Goal: Task Accomplishment & Management: Use online tool/utility

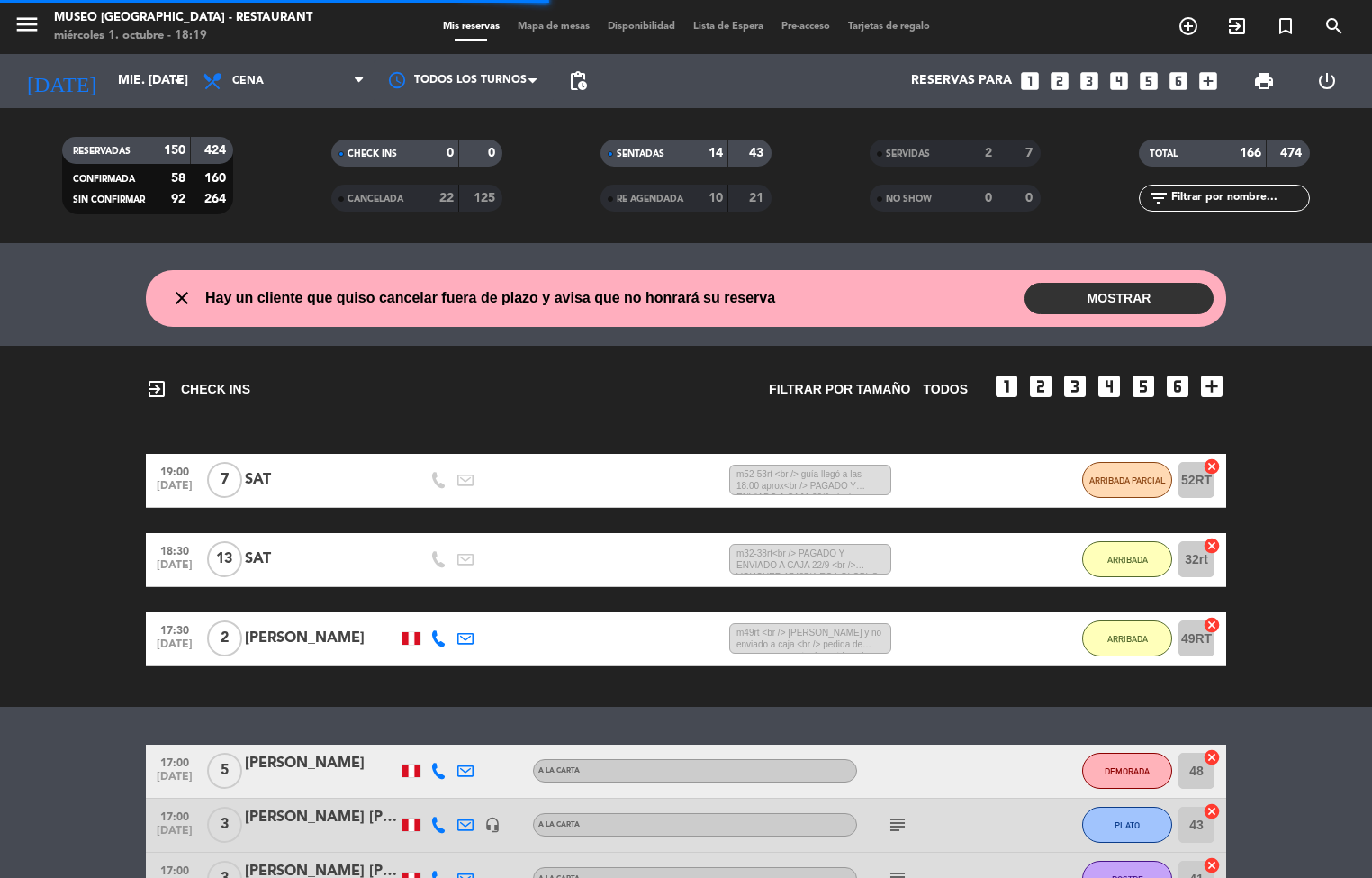
click at [549, 24] on span "Mapa de mesas" at bounding box center [553, 26] width 90 height 10
click at [551, 24] on span "Mapa de mesas" at bounding box center [553, 26] width 90 height 10
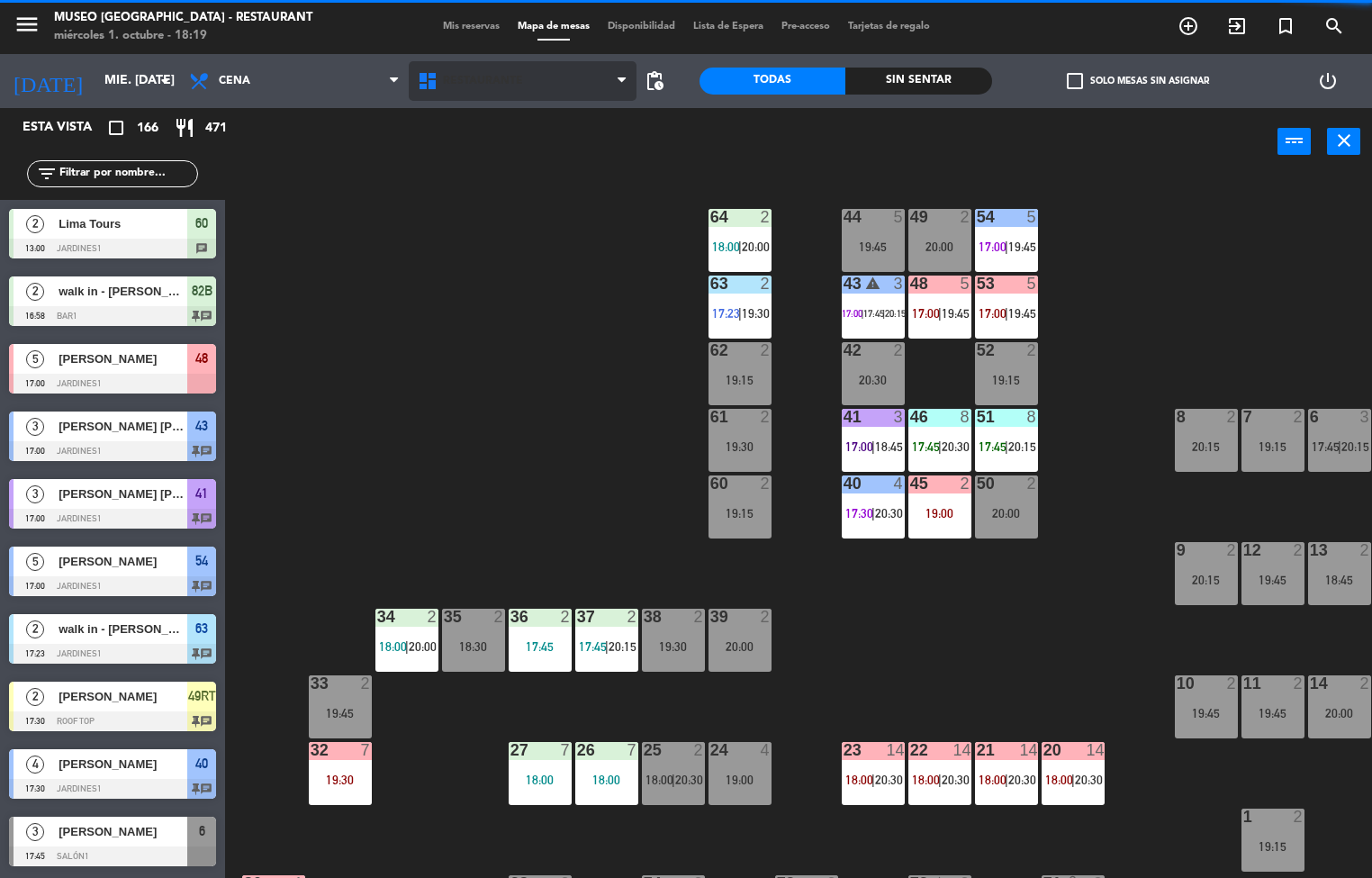
click at [511, 75] on span "Restaurante" at bounding box center [483, 82] width 80 height 13
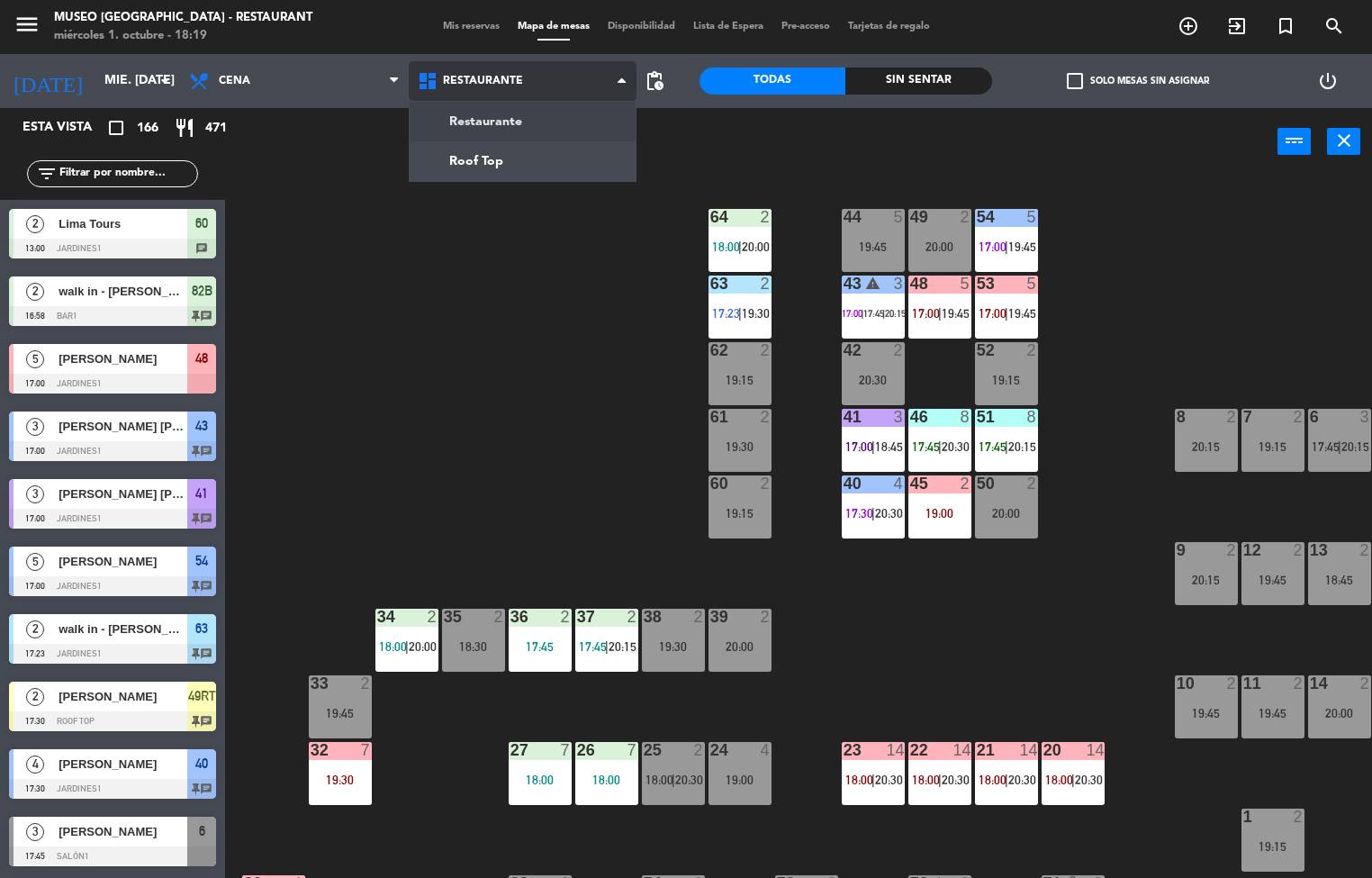
click at [506, 167] on ng-component "menu [GEOGRAPHIC_DATA] - Restaurant miércoles 1. octubre - 18:19 Mis reservas M…" at bounding box center [686, 439] width 1372 height 879
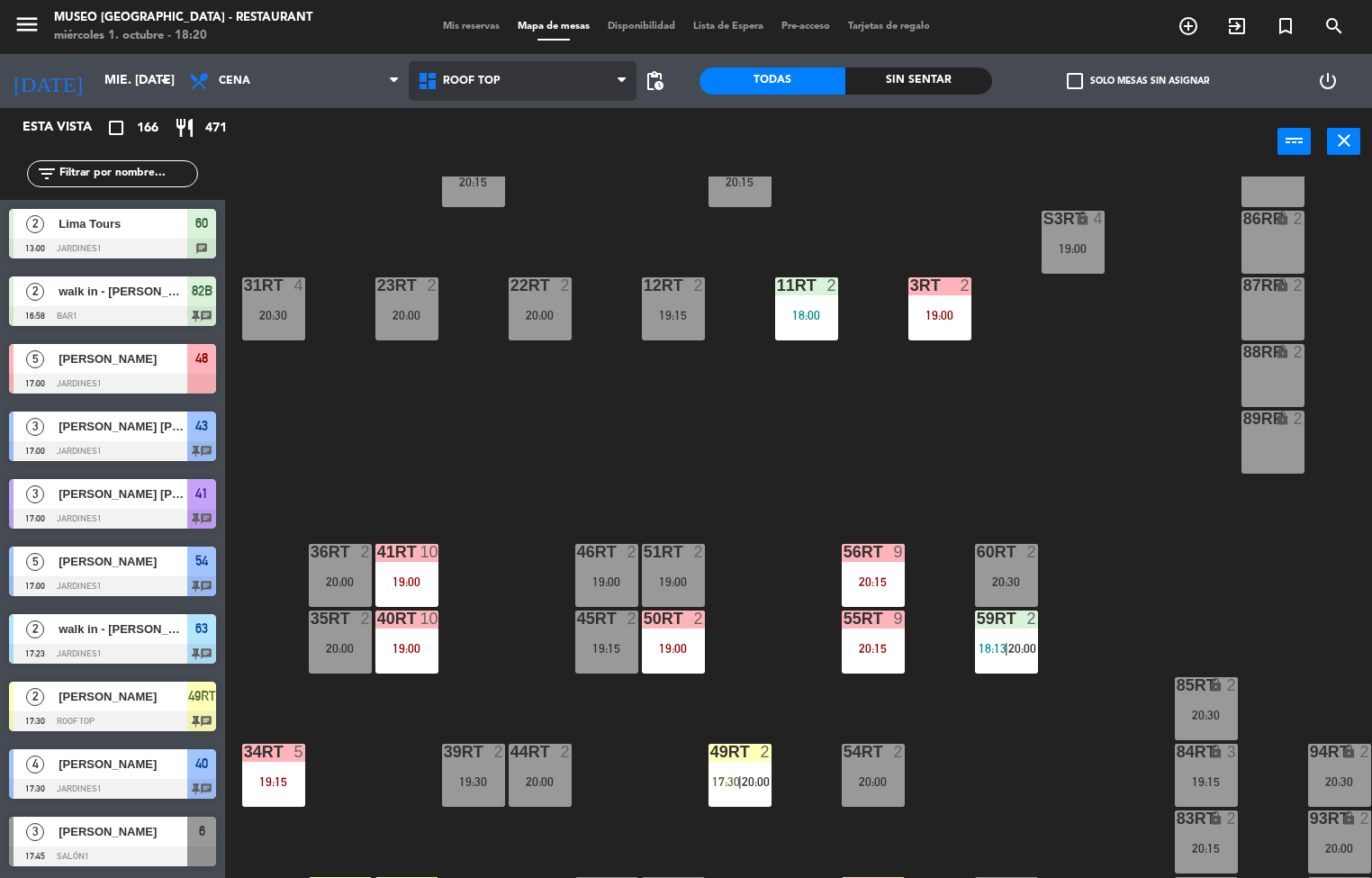
scroll to position [667, 0]
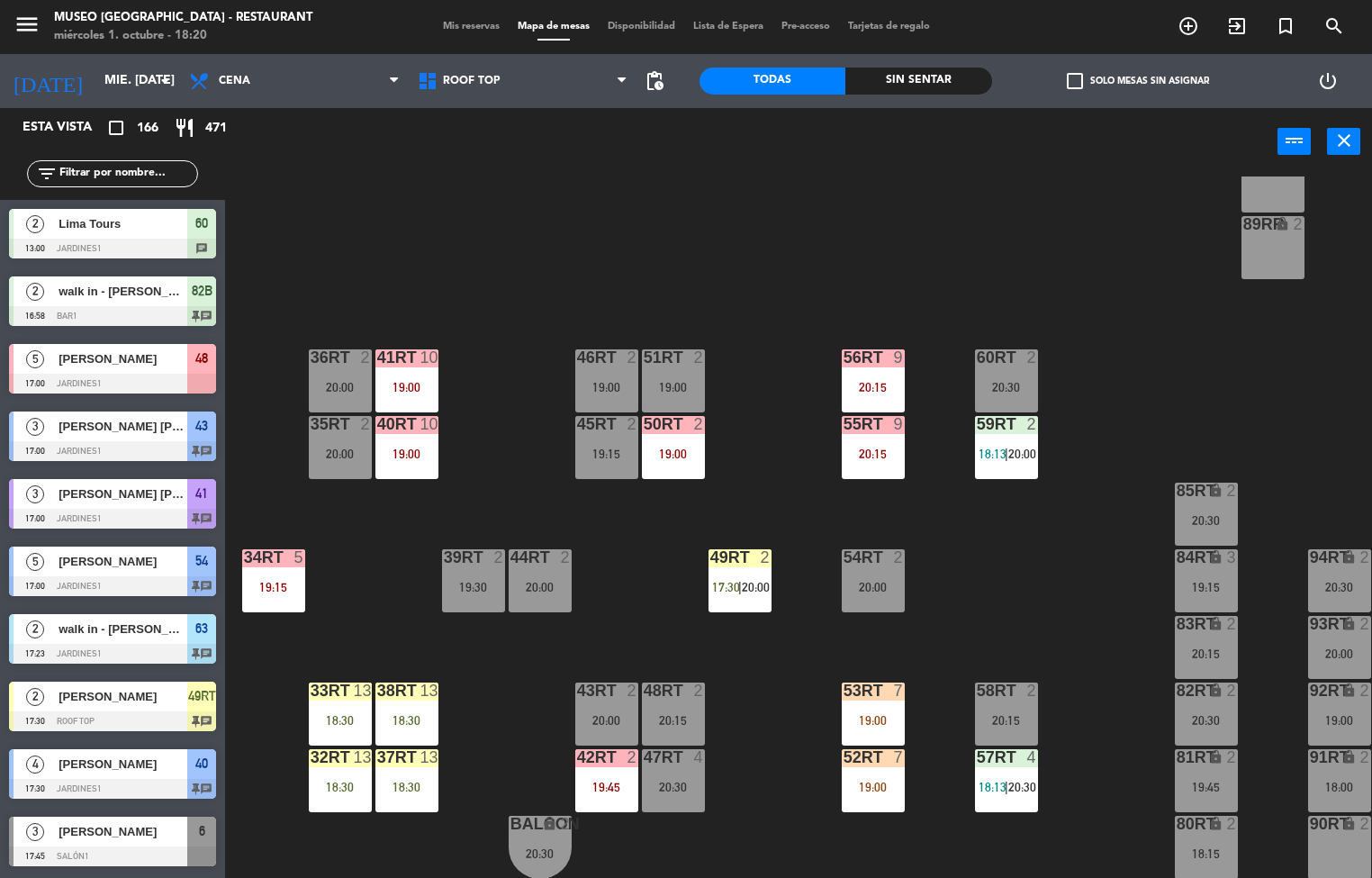
click at [913, 557] on div "57RT 4 18:13 | 20:30" at bounding box center [1006, 781] width 63 height 63
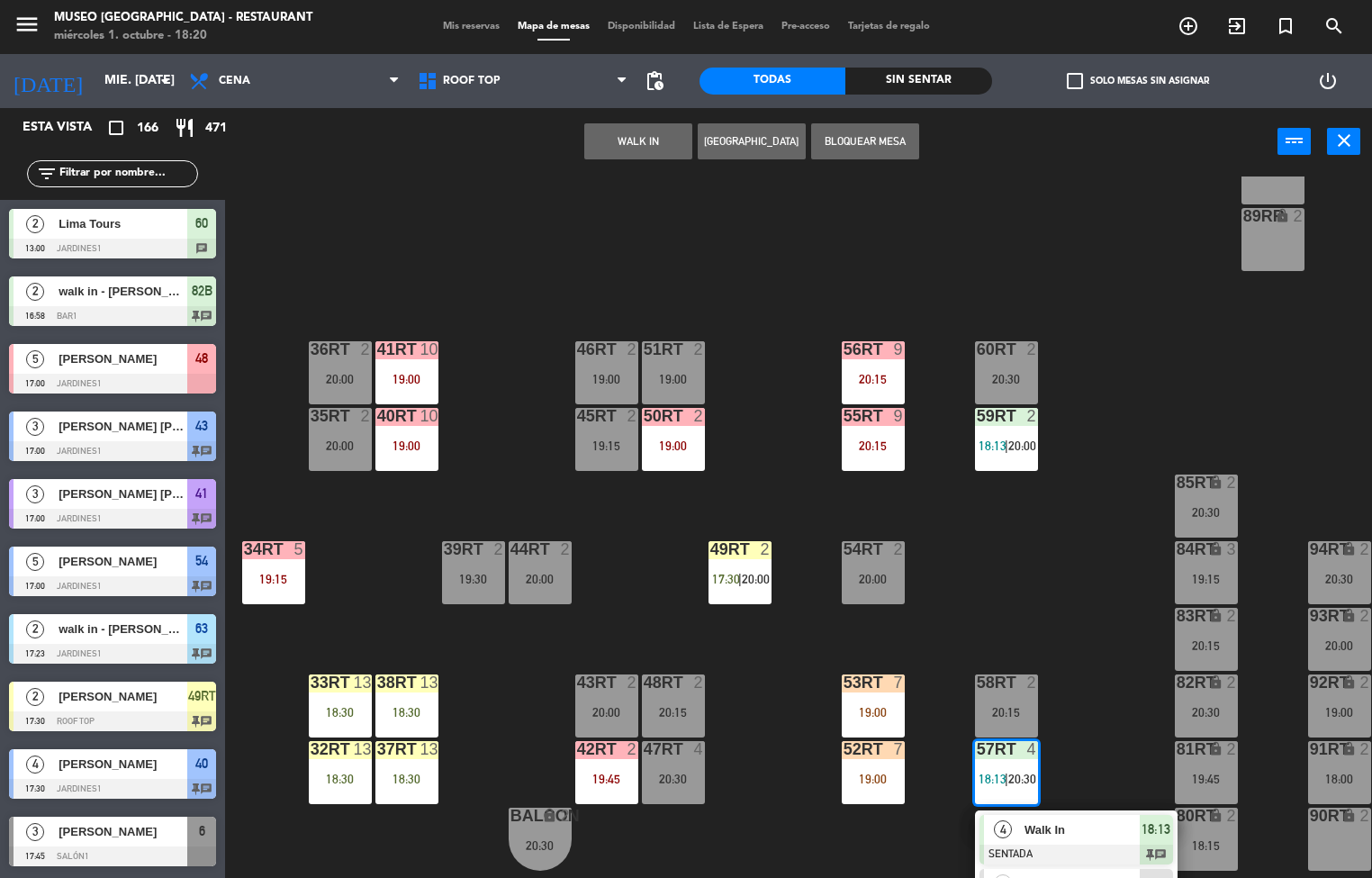
click at [913, 557] on div "18RT 2 19:30 16RT 4 18:45 28RT 2 19:30 80RR lock 2 27RT 2 20:15 7RT 3 19:45 S1R…" at bounding box center [805, 527] width 1133 height 703
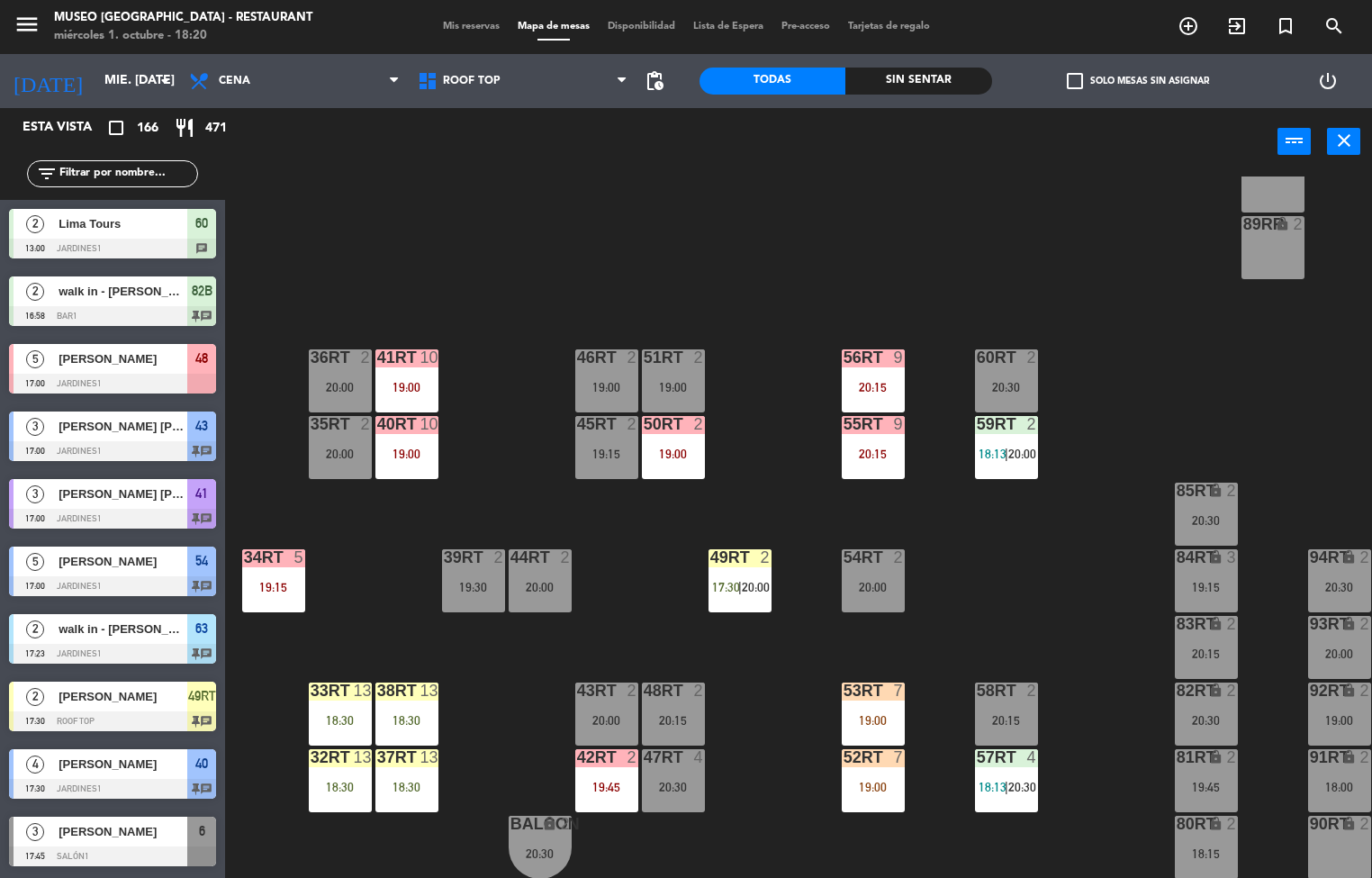
click at [913, 446] on span "18:13" at bounding box center [992, 454] width 28 height 15
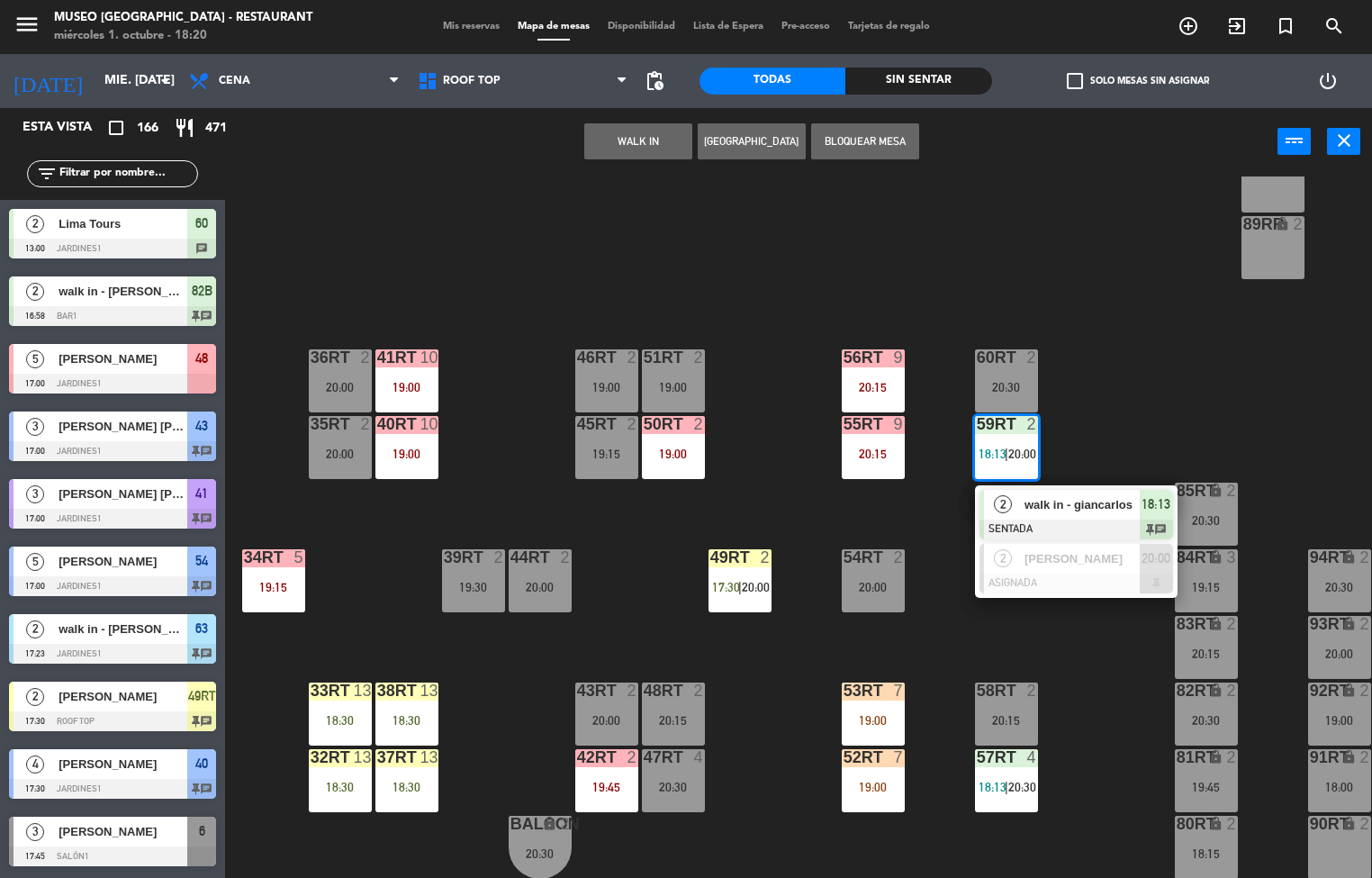
click at [913, 397] on div "18RT 2 19:30 16RT 4 18:45 28RT 2 19:30 80RR lock 2 27RT 2 20:15 7RT 3 19:45 S1R…" at bounding box center [805, 527] width 1133 height 703
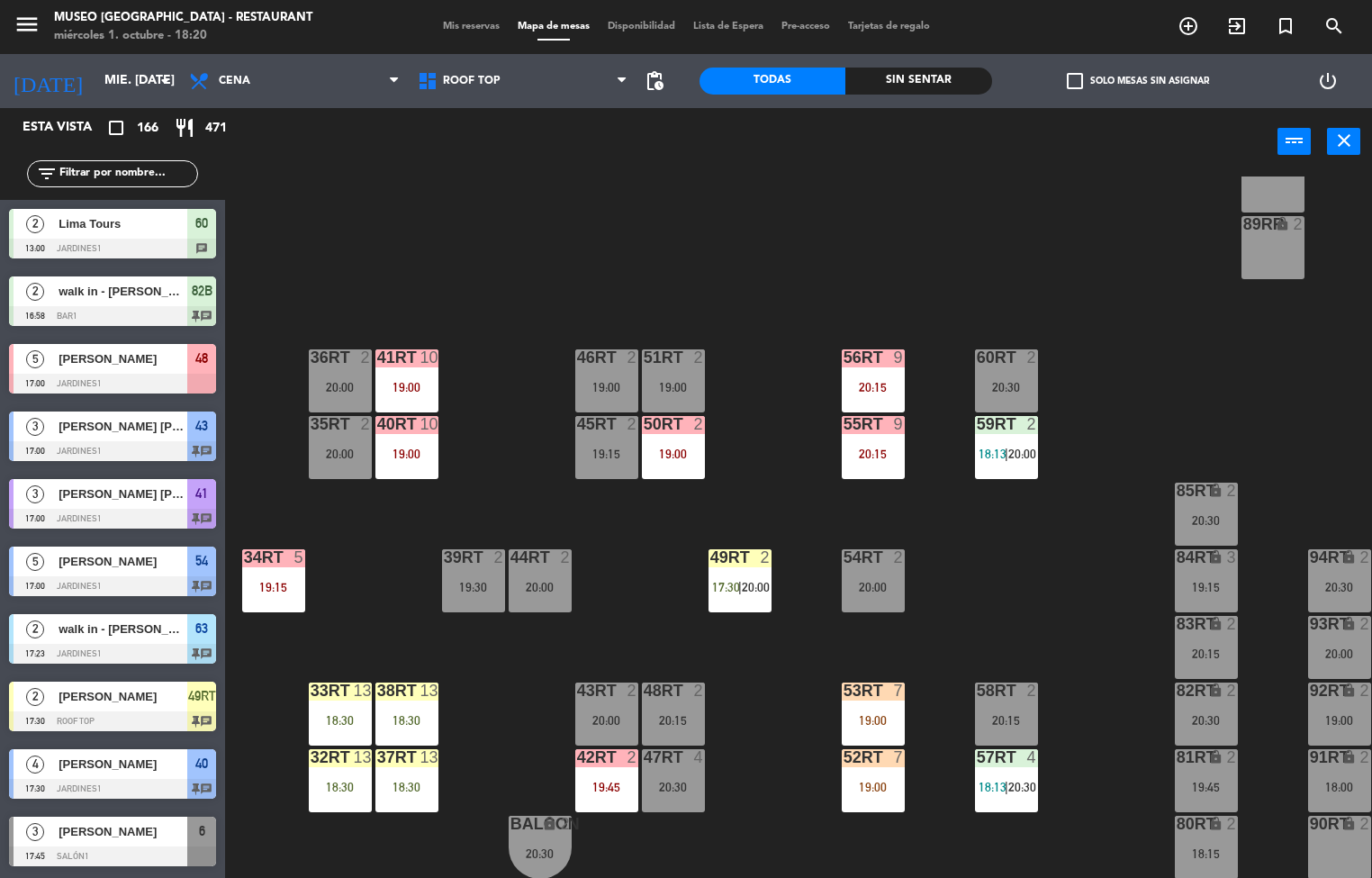
click at [868, 557] on div at bounding box center [873, 690] width 30 height 16
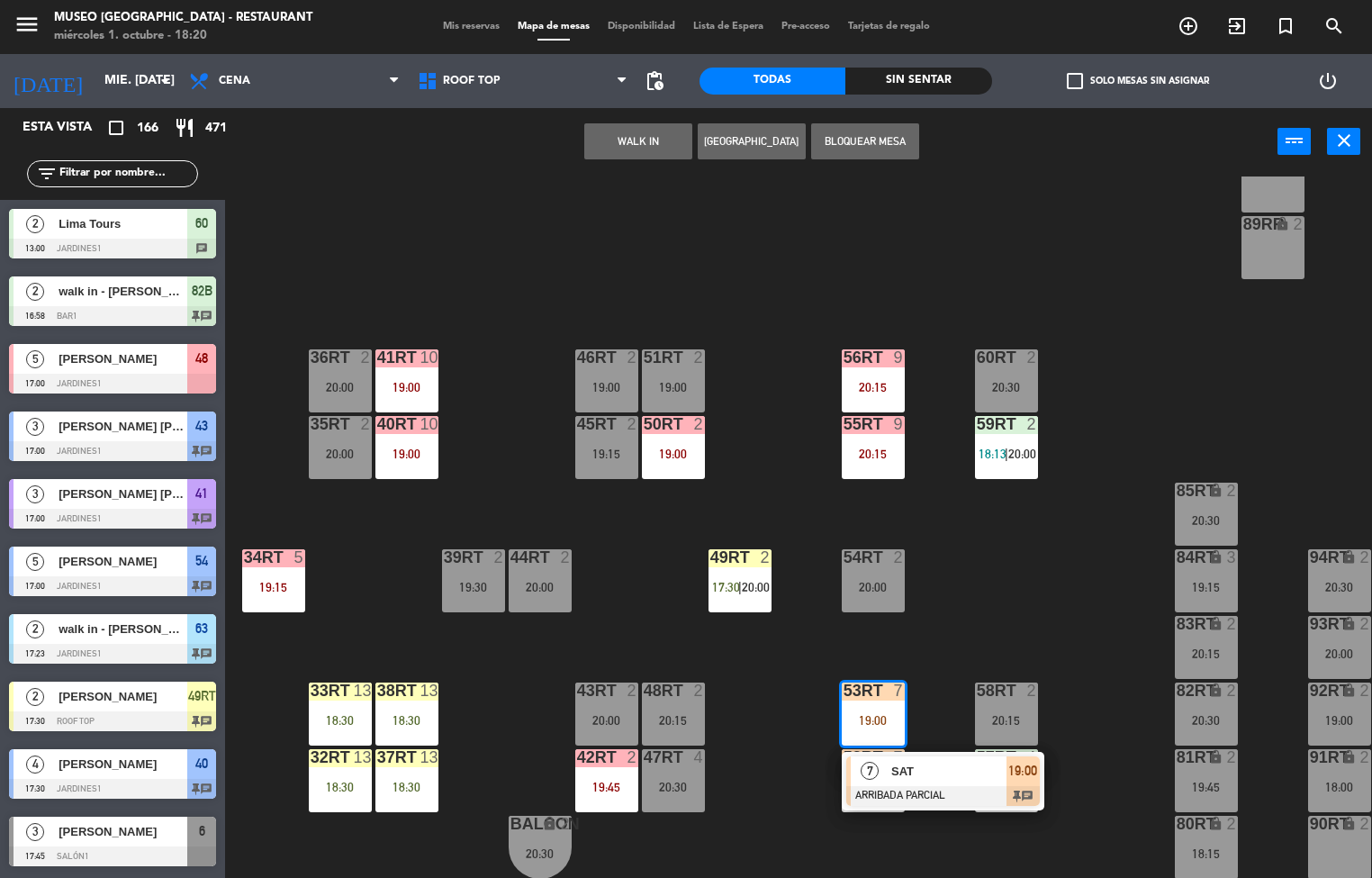
click at [913, 554] on div "18RT 2 19:30 16RT 4 18:45 28RT 2 19:30 80RR lock 2 27RT 2 20:15 7RT 3 19:45 S1R…" at bounding box center [805, 527] width 1133 height 703
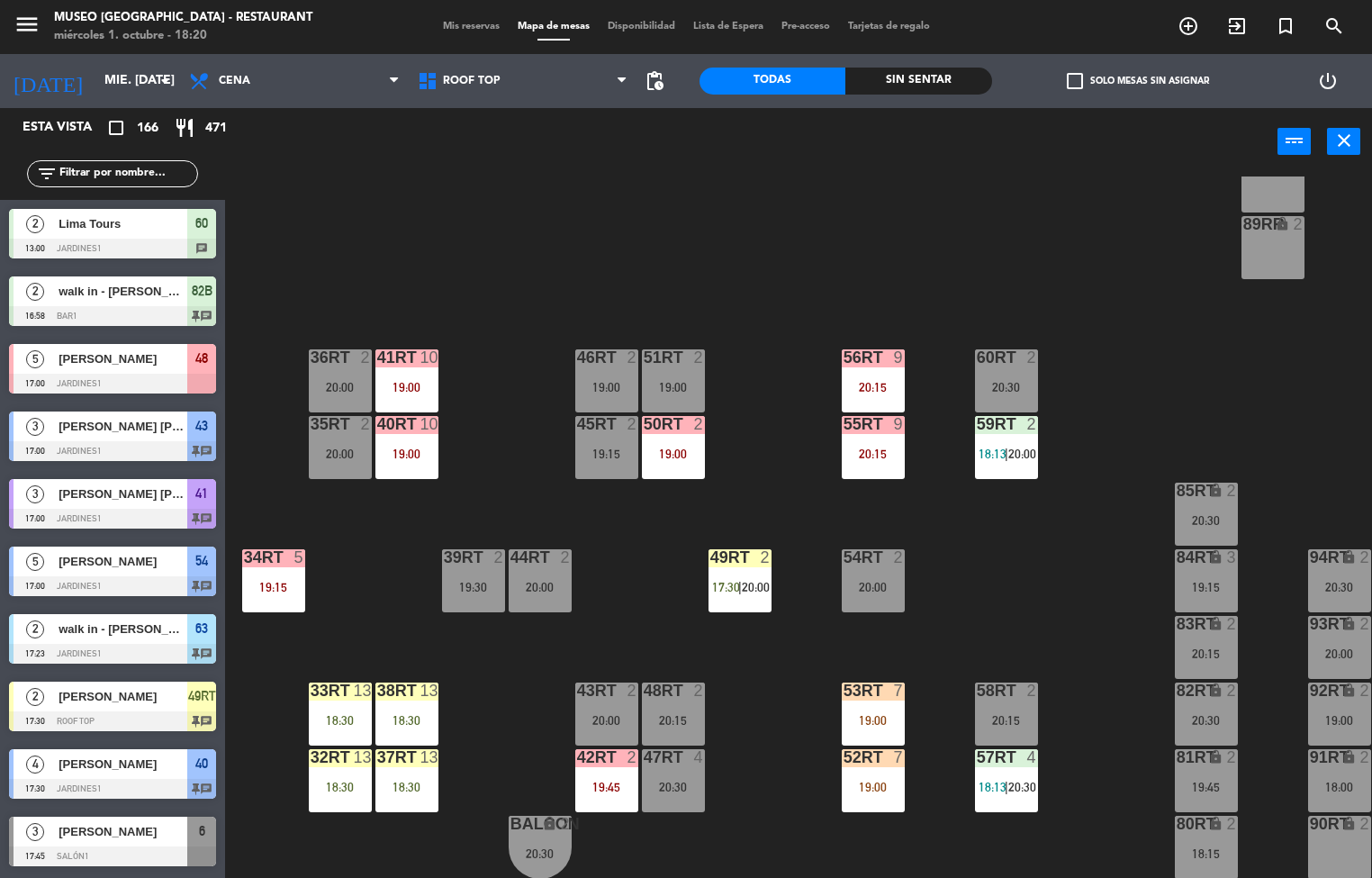
click at [410, 557] on div "18:30" at bounding box center [407, 720] width 63 height 13
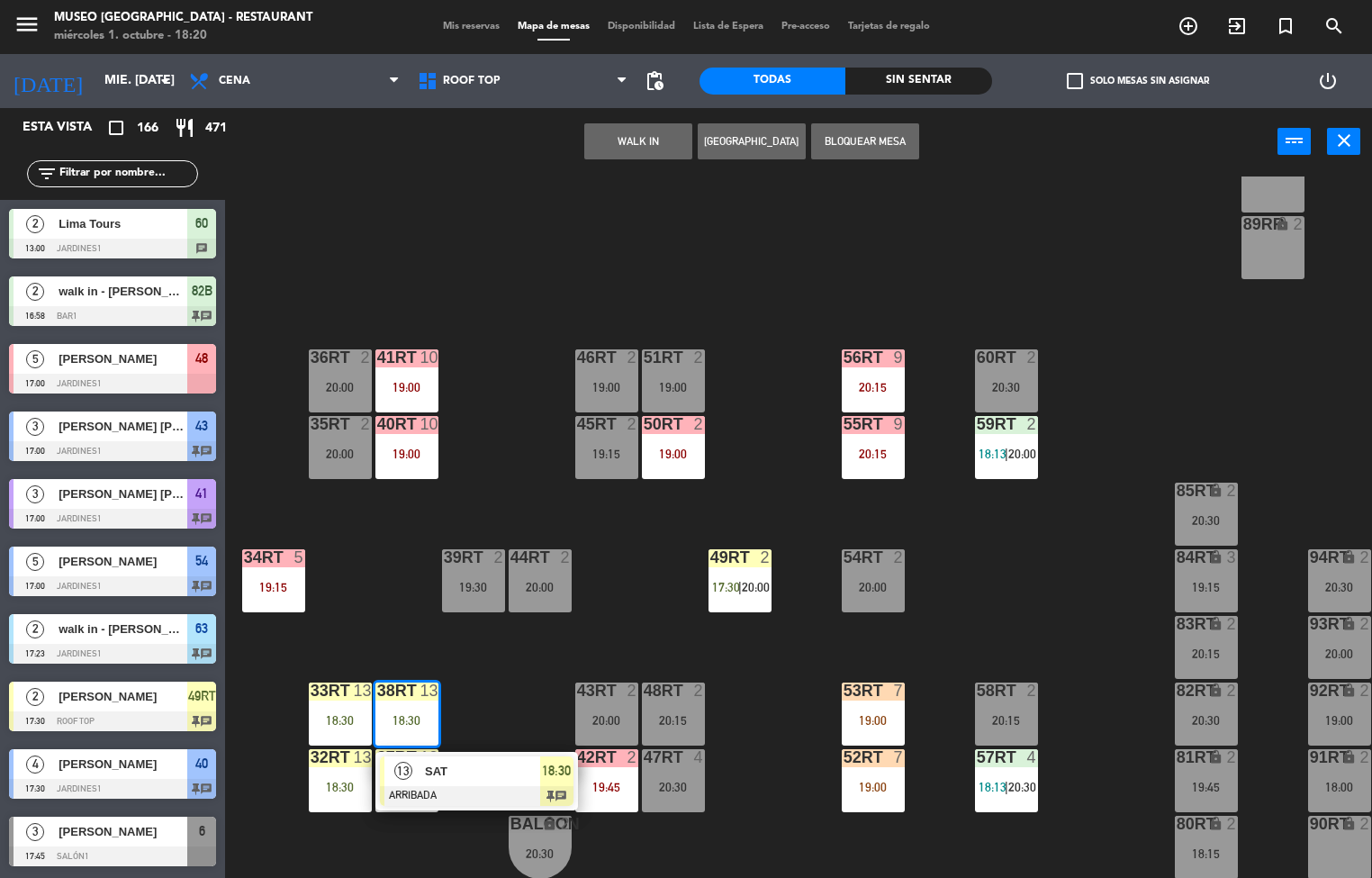
click at [629, 557] on div "18RT 2 19:30 16RT 4 18:45 28RT 2 19:30 80RR lock 2 27RT 2 20:15 7RT 3 19:45 S1R…" at bounding box center [805, 527] width 1133 height 703
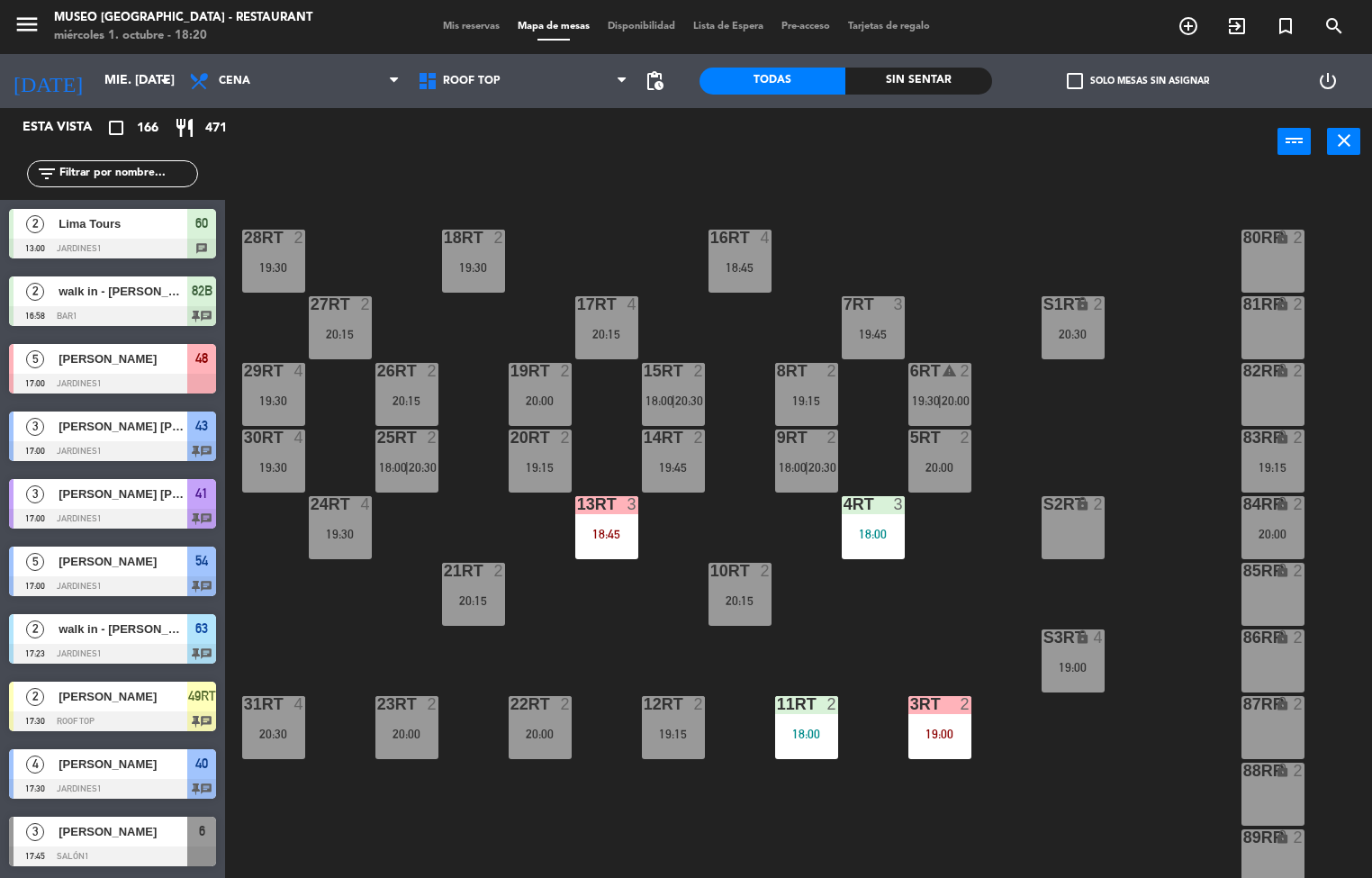
scroll to position [0, 0]
